Goal: Task Accomplishment & Management: Complete application form

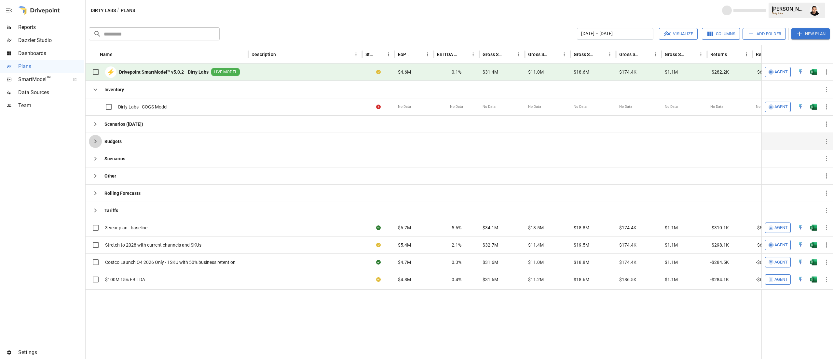
click at [93, 144] on icon "button" at bounding box center [95, 141] width 8 height 8
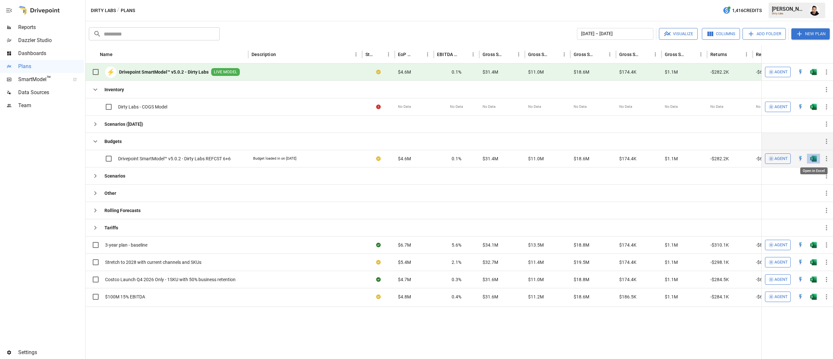
click at [814, 161] on img "Open in Excel" at bounding box center [813, 158] width 7 height 7
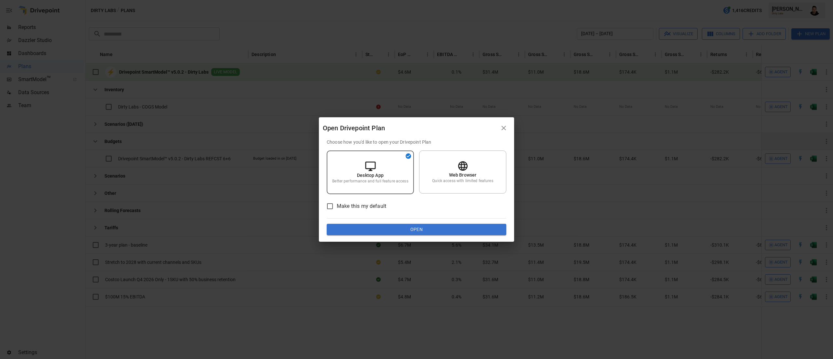
click at [447, 226] on button "Open" at bounding box center [417, 230] width 180 height 12
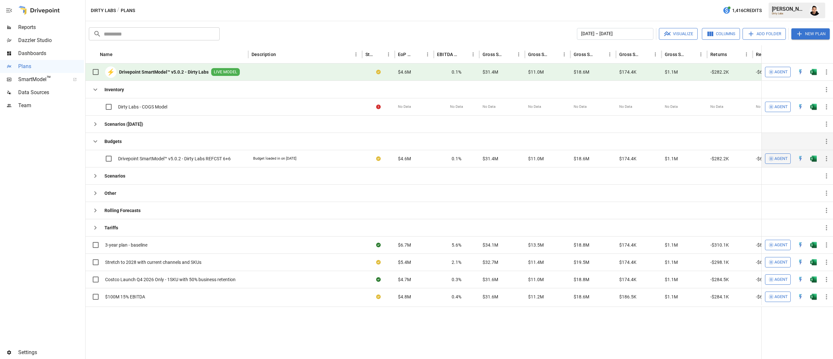
click at [815, 157] on img "Open in Excel" at bounding box center [813, 158] width 7 height 7
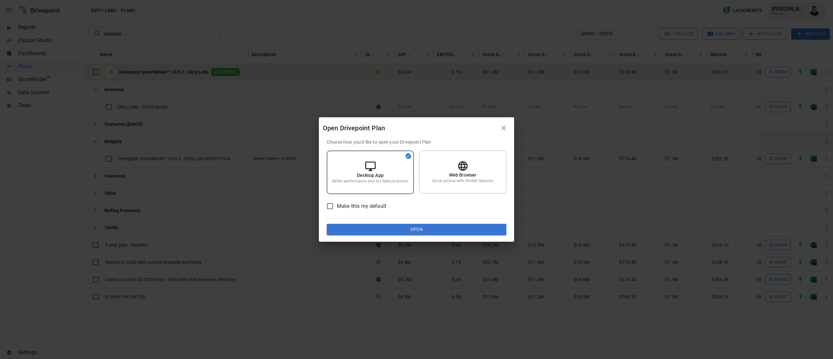
click at [489, 235] on div "Choose how you'd like to open your Drivepoint Plan Desktop App Better performan…" at bounding box center [416, 190] width 195 height 103
click at [483, 229] on button "Open" at bounding box center [417, 230] width 180 height 12
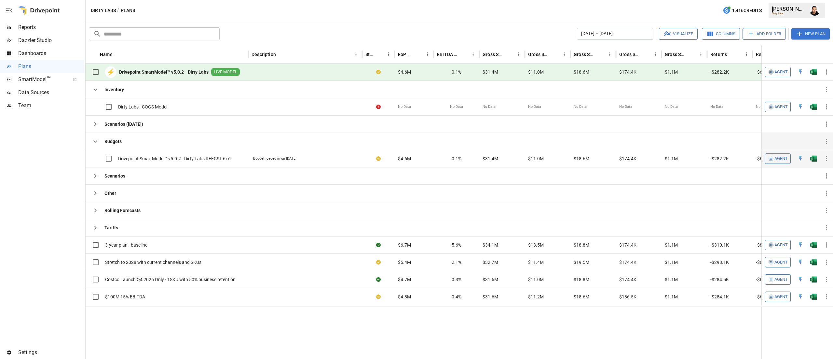
click at [811, 163] on button "button" at bounding box center [813, 159] width 21 height 10
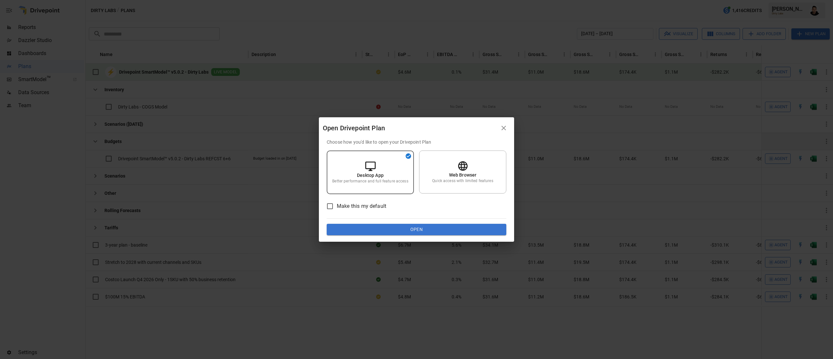
click at [466, 229] on button "Open" at bounding box center [417, 230] width 180 height 12
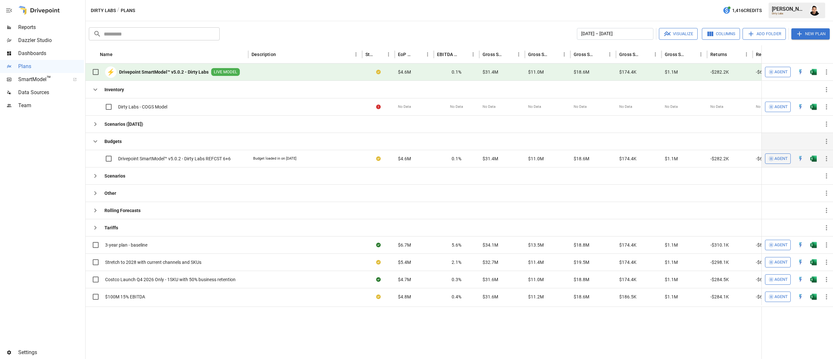
click at [810, 161] on img "Open in Excel" at bounding box center [813, 158] width 7 height 7
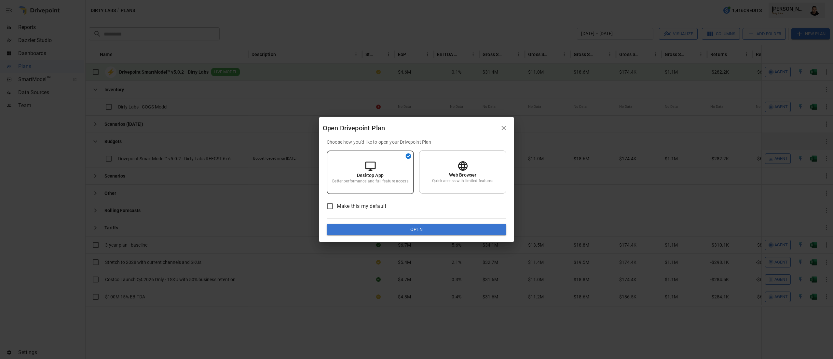
click at [494, 233] on button "Open" at bounding box center [417, 230] width 180 height 12
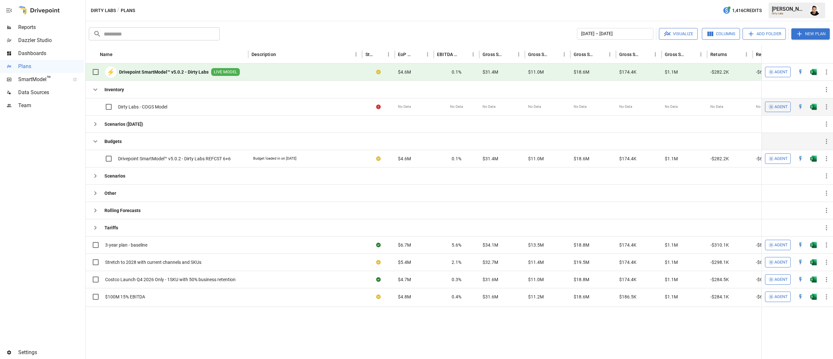
click at [557, 113] on div "No Data" at bounding box center [548, 106] width 46 height 17
click at [829, 155] on button "button" at bounding box center [826, 158] width 13 height 13
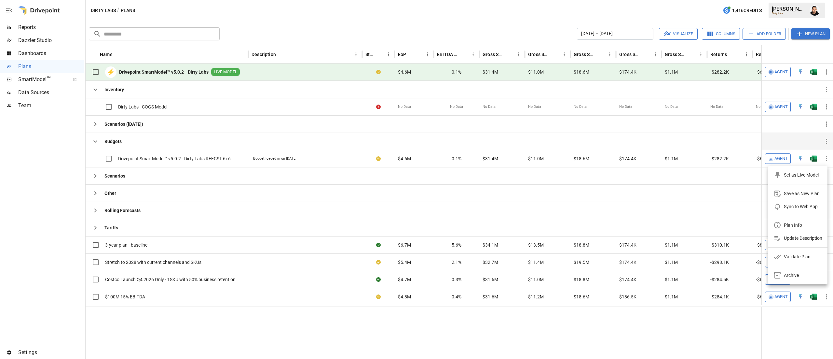
click at [805, 240] on div "Update Description" at bounding box center [803, 238] width 38 height 8
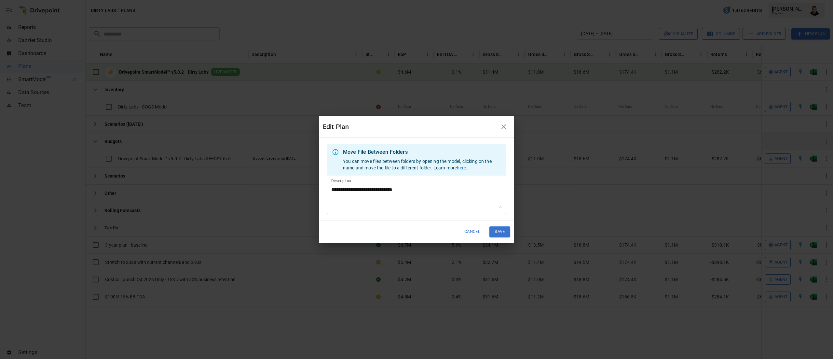
click at [430, 201] on textarea "**********" at bounding box center [416, 197] width 171 height 22
type textarea "**********"
click at [499, 235] on button "Save" at bounding box center [500, 231] width 21 height 11
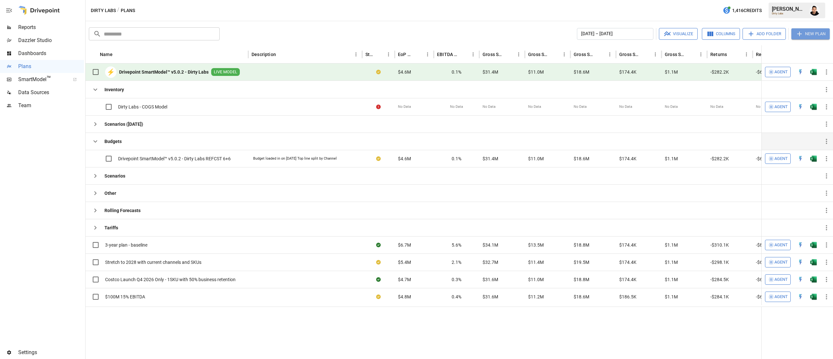
click at [809, 30] on button "New Plan" at bounding box center [811, 33] width 38 height 11
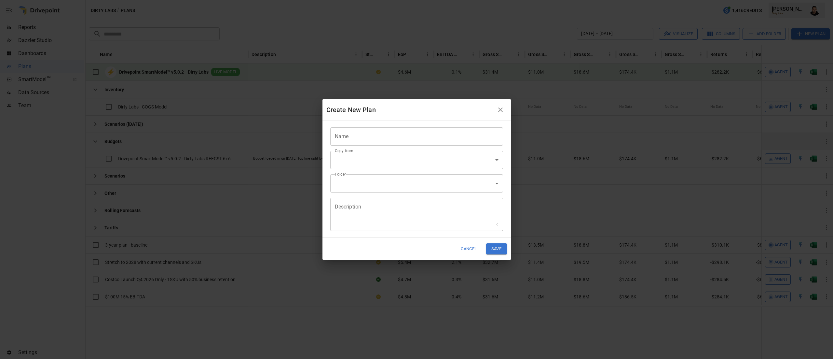
click at [446, 129] on input "Name" at bounding box center [416, 136] width 173 height 18
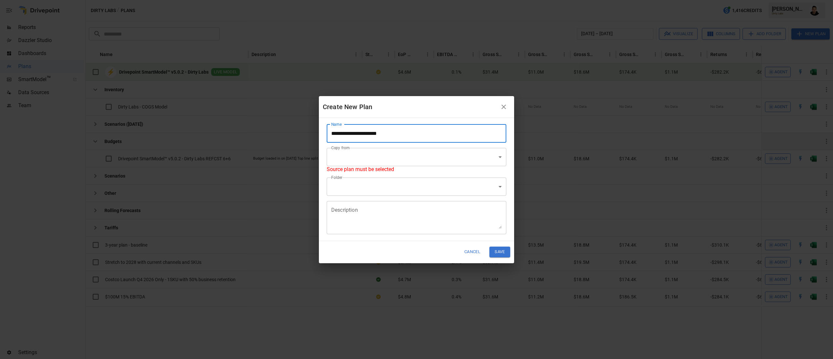
type input "**********"
click at [497, 0] on body "Reports Dazzler Studio Dashboards Plans SmartModel ™ Data Sources Team Settings…" at bounding box center [416, 0] width 833 height 0
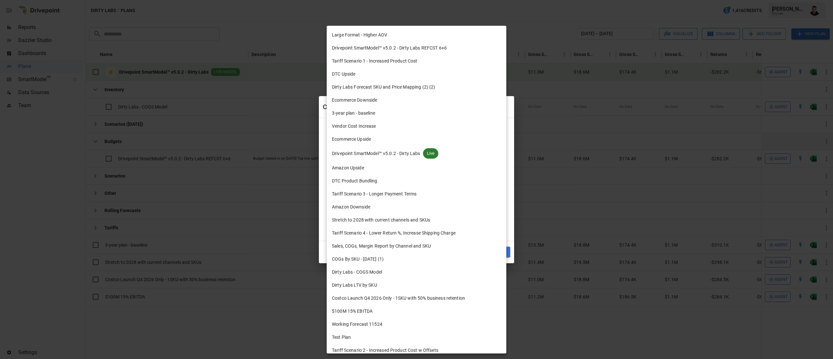
drag, startPoint x: 398, startPoint y: 151, endPoint x: 431, endPoint y: 48, distance: 108.7
click at [431, 48] on ul "Large Format - Higher AOV Drivepoint SmartModel™ v5.0.2 - Dirty Labs REFCST 6+6…" at bounding box center [417, 212] width 180 height 372
click at [431, 48] on span "Drivepoint SmartModel™ v5.0.2 - Dirty Labs REFCST 6+6" at bounding box center [389, 48] width 115 height 7
type input "**********"
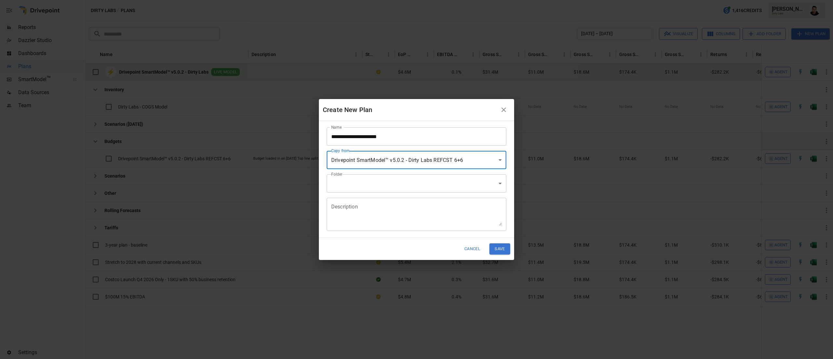
click at [422, 0] on body "Reports Dazzler Studio Dashboards Plans SmartModel ™ Data Sources Team Settings…" at bounding box center [416, 0] width 833 height 0
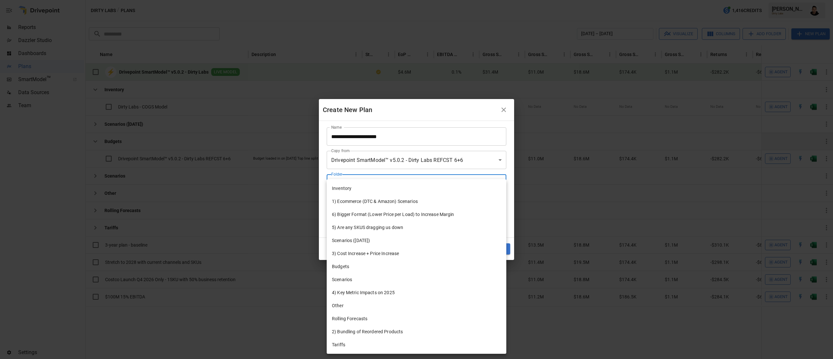
click at [361, 262] on li "Budgets" at bounding box center [417, 266] width 180 height 13
type input "**********"
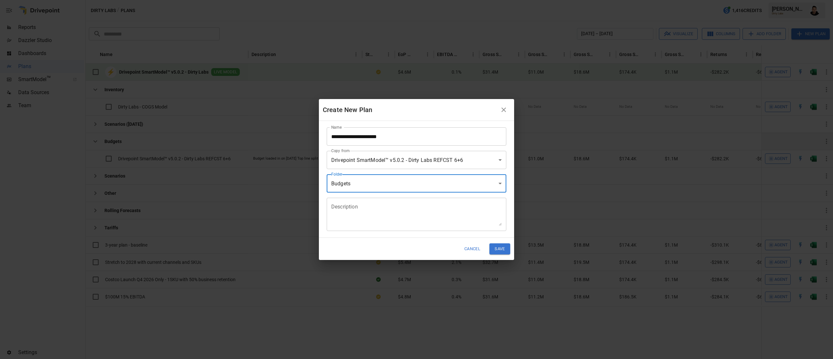
click at [413, 135] on input "**********" at bounding box center [417, 136] width 180 height 18
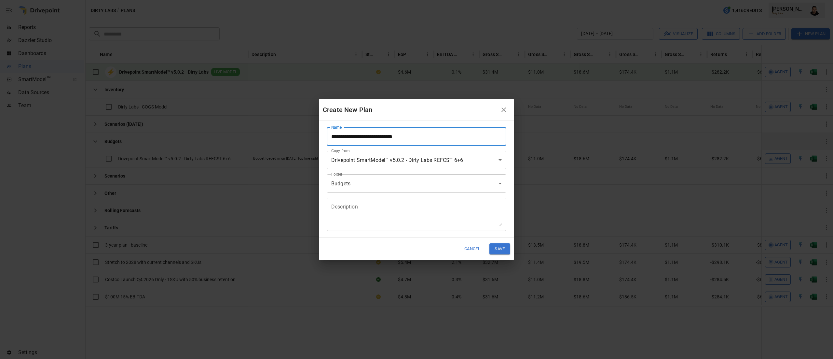
type input "**********"
click at [422, 213] on textarea "Description" at bounding box center [416, 214] width 171 height 22
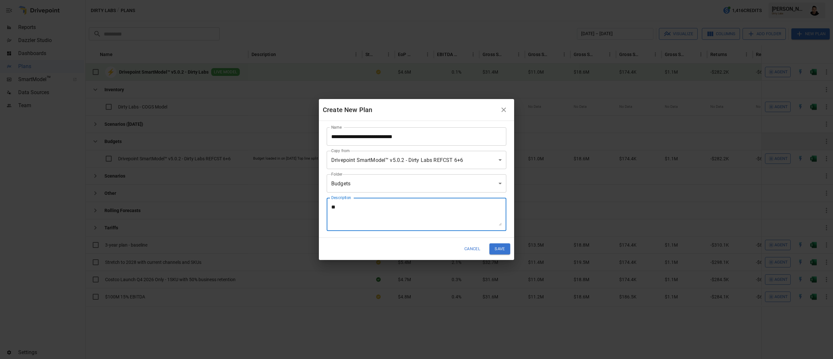
type textarea "*"
type textarea "**********"
click at [499, 248] on button "Save" at bounding box center [500, 248] width 21 height 11
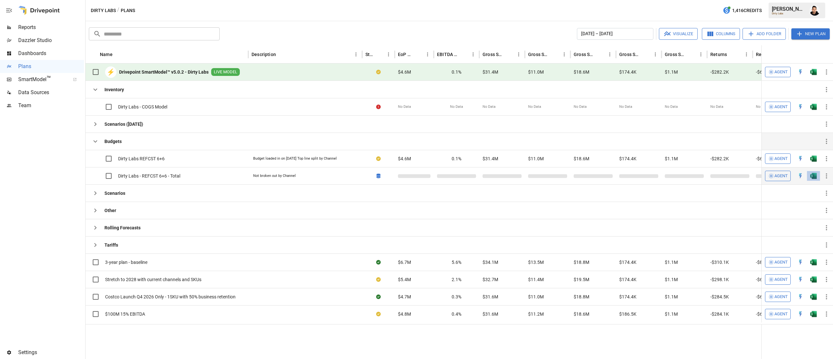
click at [819, 176] on button "button" at bounding box center [813, 176] width 21 height 10
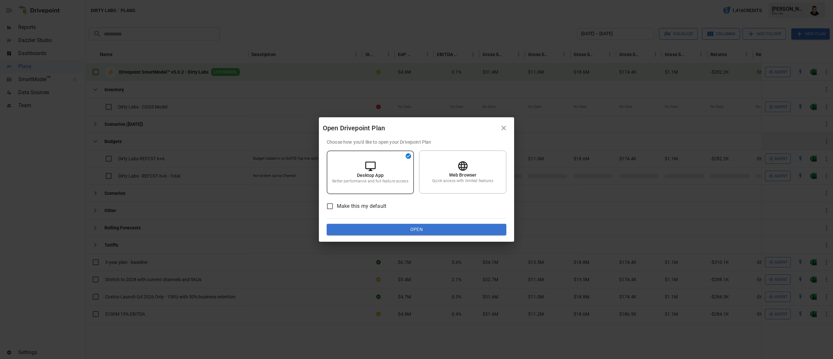
click at [475, 231] on button "Open" at bounding box center [417, 230] width 180 height 12
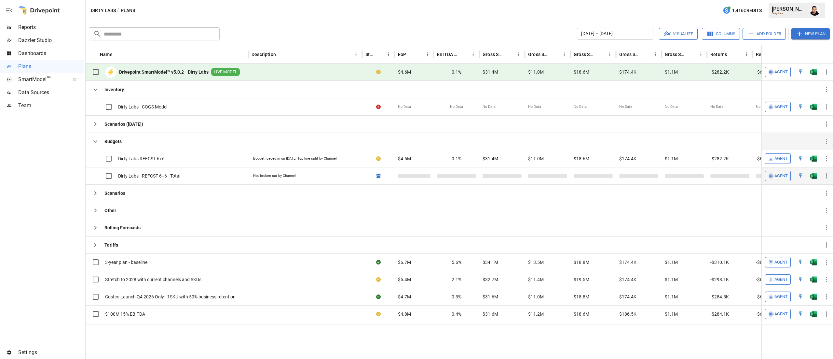
click at [811, 179] on button "button" at bounding box center [813, 176] width 21 height 10
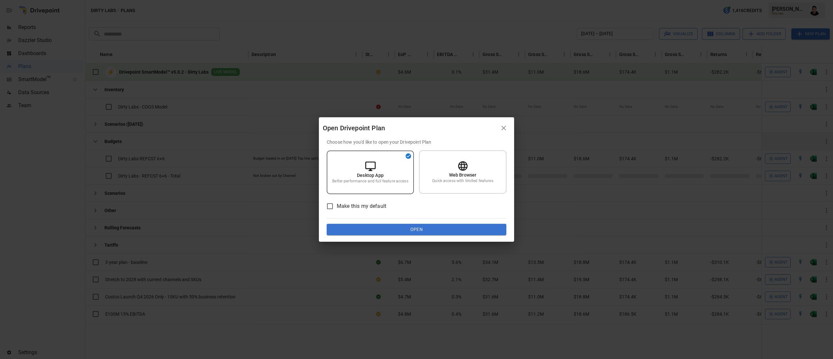
click at [434, 226] on button "Open" at bounding box center [417, 230] width 180 height 12
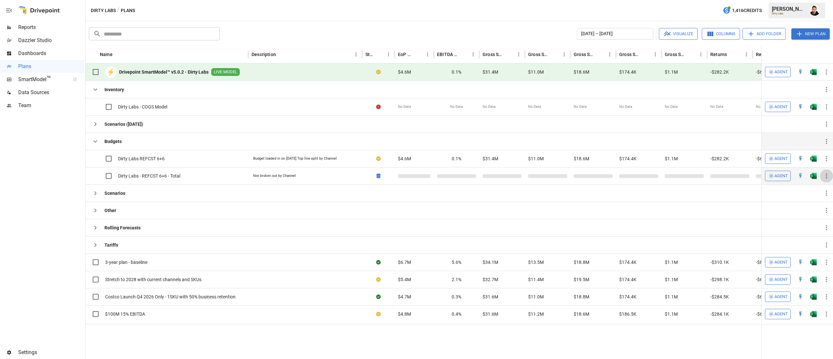
click at [821, 176] on button "button" at bounding box center [826, 175] width 13 height 13
click at [816, 177] on div at bounding box center [416, 179] width 833 height 359
click at [816, 177] on img "Open in Excel" at bounding box center [813, 175] width 7 height 7
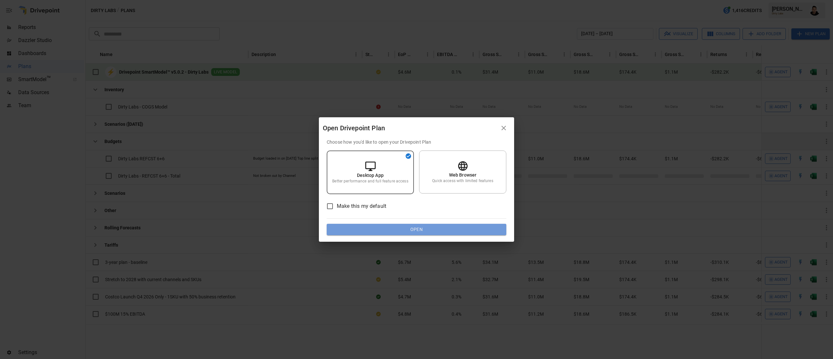
click at [446, 228] on button "Open" at bounding box center [417, 230] width 180 height 12
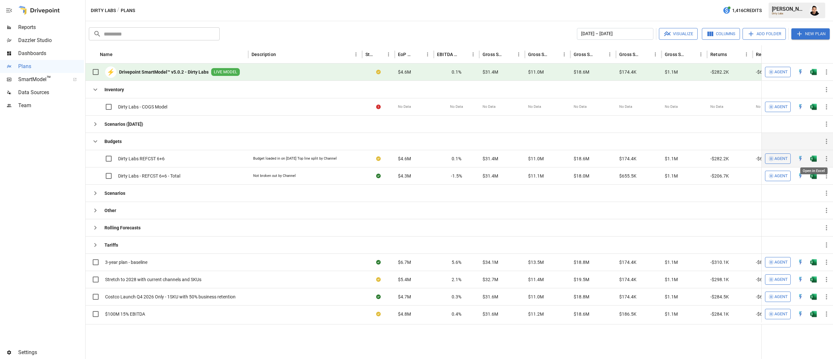
click at [814, 161] on img "Open in Excel" at bounding box center [813, 158] width 7 height 7
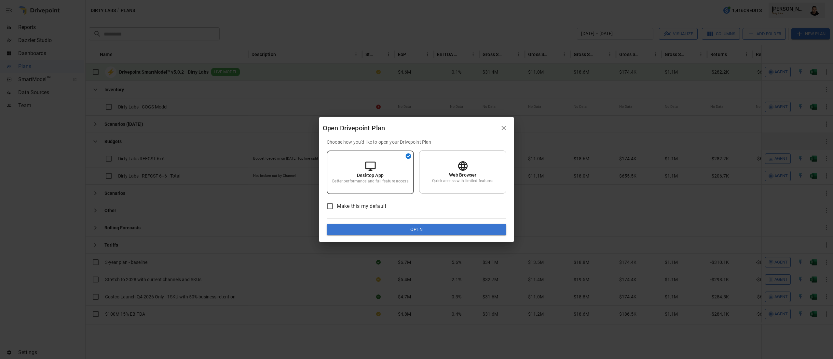
click at [415, 228] on button "Open" at bounding box center [417, 230] width 180 height 12
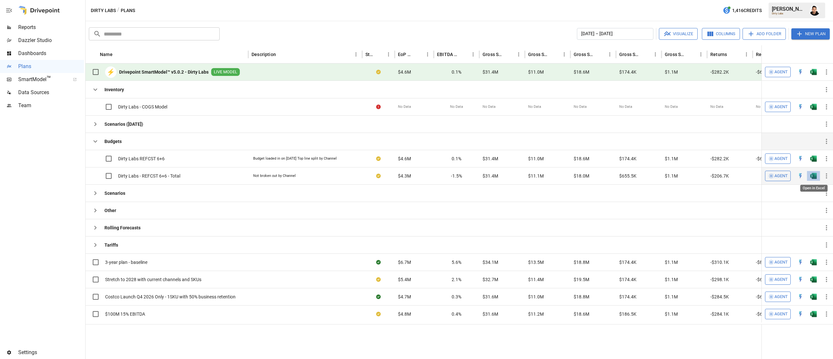
click at [816, 176] on img "Open in Excel" at bounding box center [813, 175] width 7 height 7
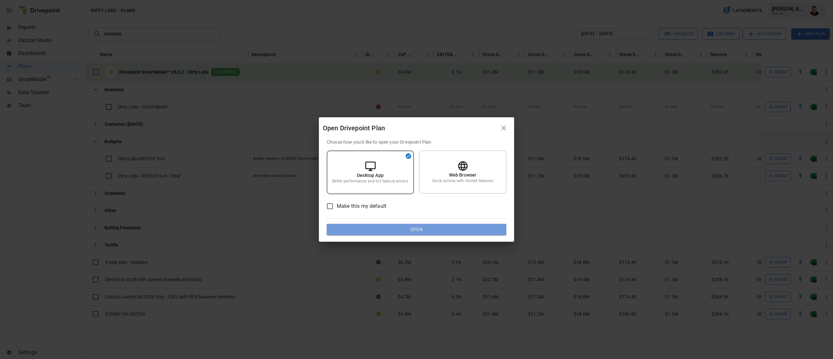
click at [462, 224] on button "Open" at bounding box center [417, 230] width 180 height 12
